Goal: Register for event/course

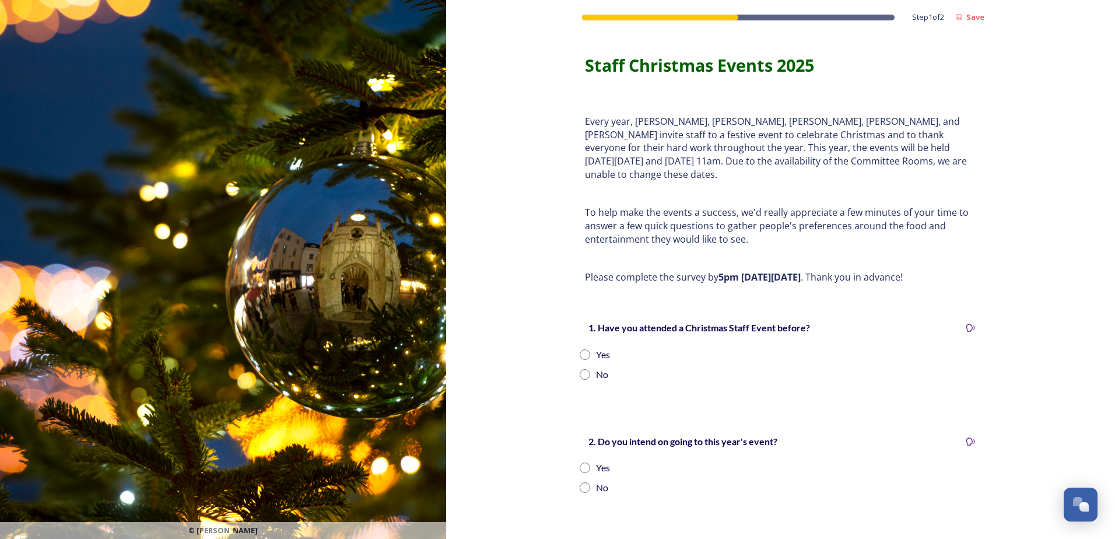
click at [582, 349] on input "radio" at bounding box center [585, 354] width 11 height 11
radio input "true"
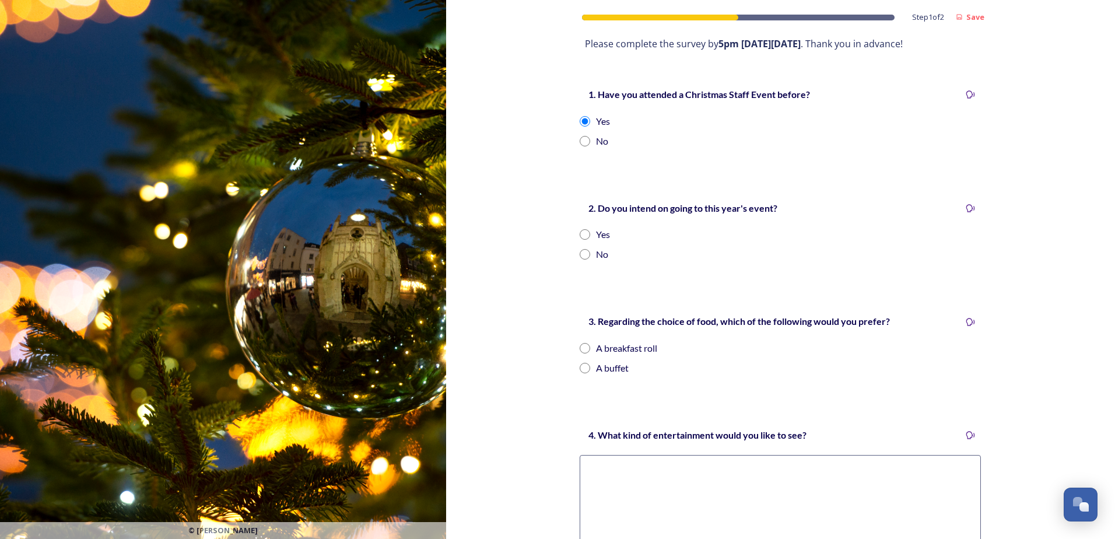
click at [583, 229] on input "radio" at bounding box center [585, 234] width 11 height 11
radio input "true"
click at [581, 363] on input "radio" at bounding box center [585, 368] width 11 height 11
radio input "true"
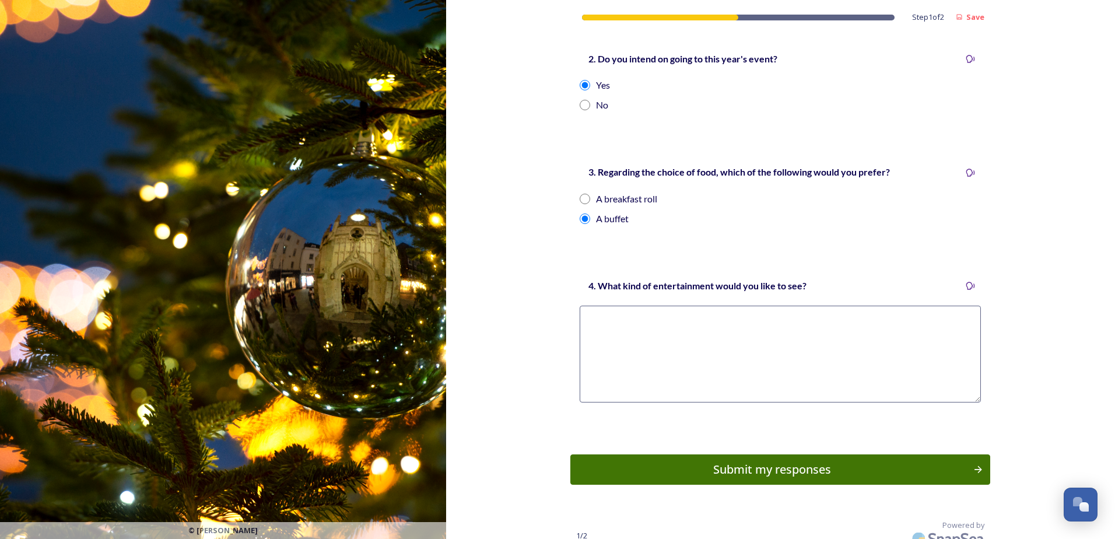
click at [608, 309] on textarea at bounding box center [780, 354] width 401 height 97
type textarea "DONT MIND"
click at [761, 461] on div "Submit my responses" at bounding box center [772, 470] width 394 height 18
